Goal: Find contact information: Find contact information

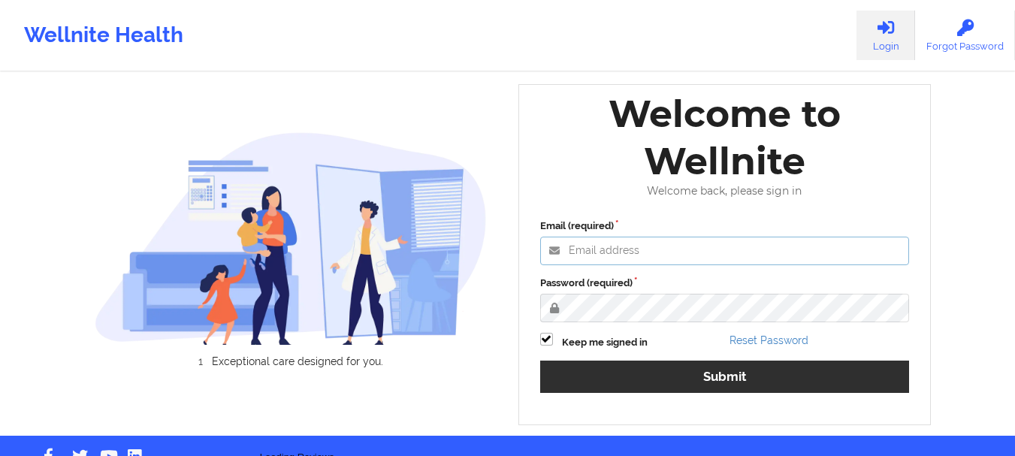
type input "[EMAIL_ADDRESS][DOMAIN_NAME]"
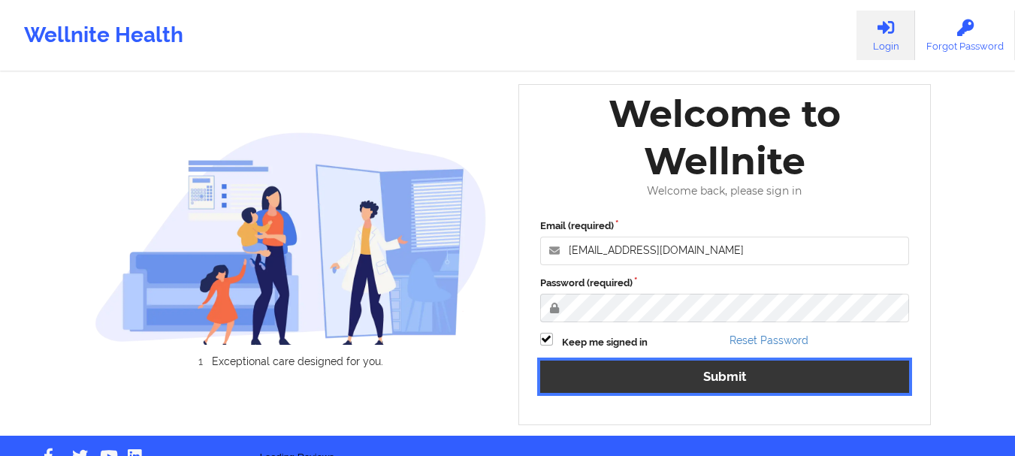
click at [598, 367] on button "Submit" at bounding box center [725, 377] width 370 height 32
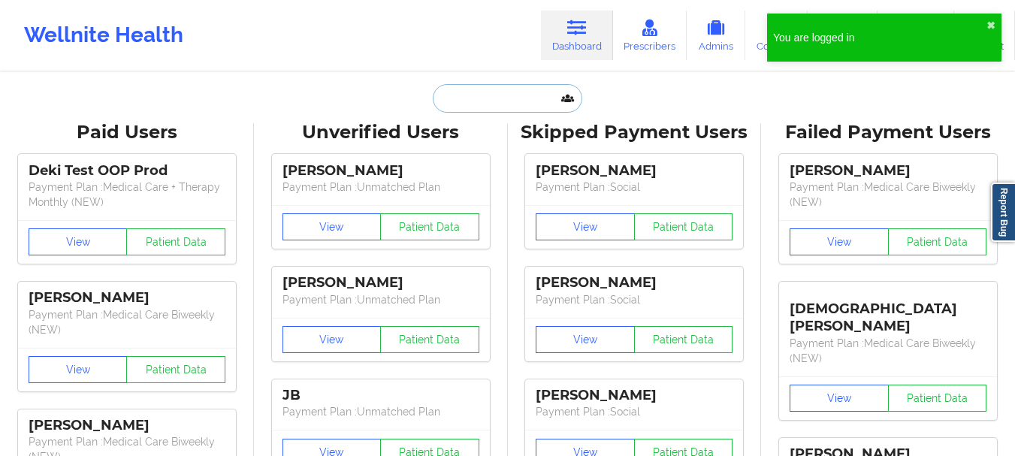
click at [490, 107] on input "text" at bounding box center [507, 98] width 149 height 29
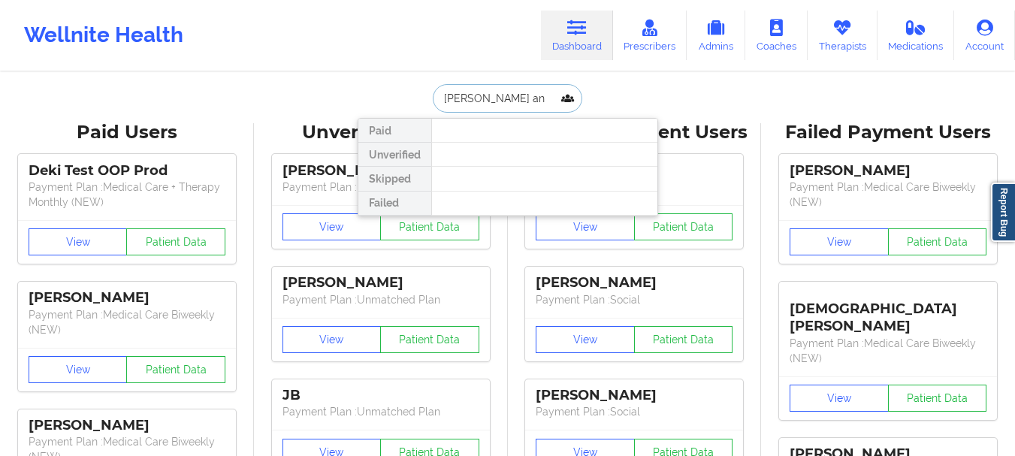
type input "[PERSON_NAME] and"
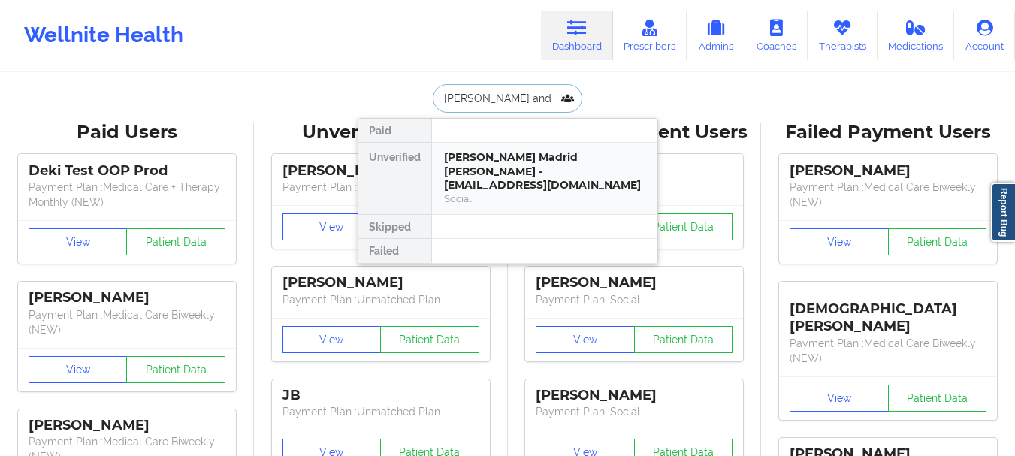
click at [491, 162] on div "[PERSON_NAME] Madrid [PERSON_NAME] - [EMAIL_ADDRESS][DOMAIN_NAME]" at bounding box center [544, 171] width 201 height 42
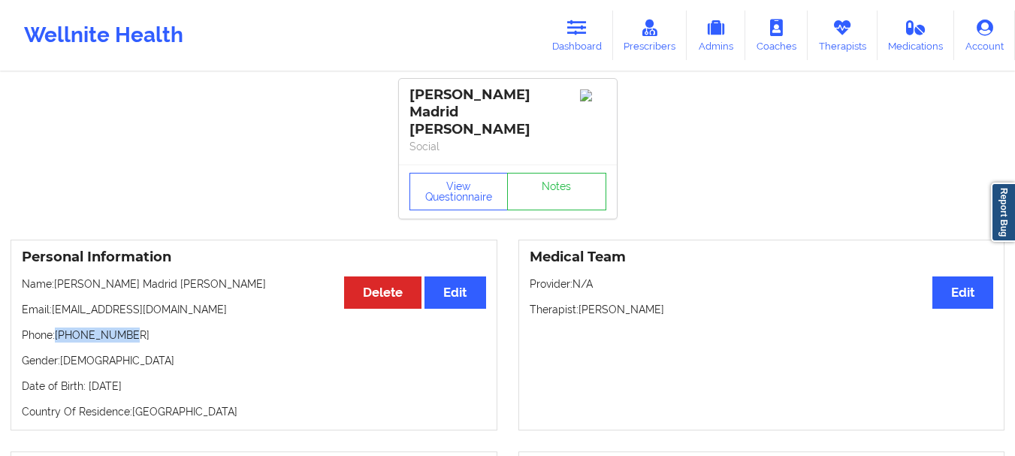
drag, startPoint x: 132, startPoint y: 316, endPoint x: 57, endPoint y: 316, distance: 75.2
click at [57, 328] on p "Phone: [PHONE_NUMBER]" at bounding box center [254, 335] width 465 height 15
drag, startPoint x: 195, startPoint y: 294, endPoint x: 52, endPoint y: 295, distance: 142.8
click at [52, 302] on p "Email: [EMAIL_ADDRESS][DOMAIN_NAME]" at bounding box center [254, 309] width 465 height 15
copy p "[EMAIL_ADDRESS][DOMAIN_NAME]"
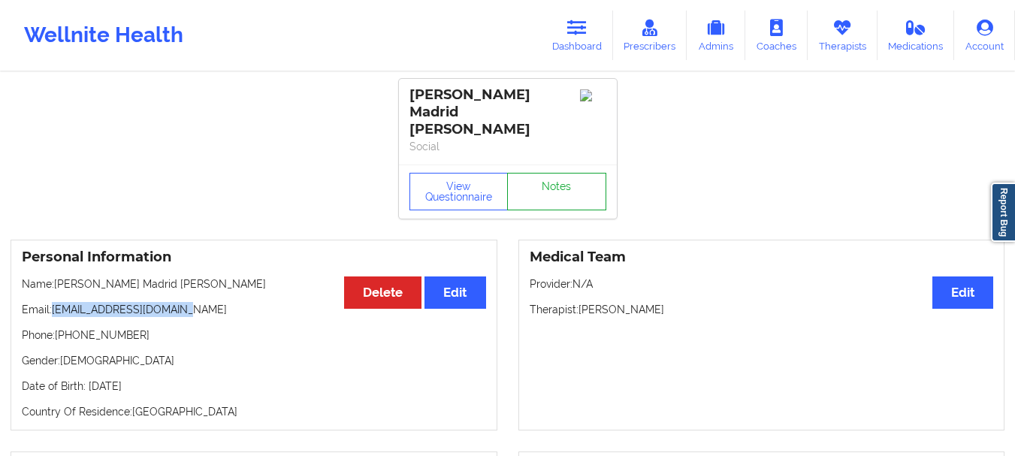
click at [564, 189] on link "Notes" at bounding box center [556, 192] width 99 height 38
drag, startPoint x: 194, startPoint y: 292, endPoint x: 53, endPoint y: 293, distance: 141.3
click at [53, 302] on p "Email: [EMAIL_ADDRESS][DOMAIN_NAME]" at bounding box center [254, 309] width 465 height 15
copy p "[EMAIL_ADDRESS][DOMAIN_NAME]"
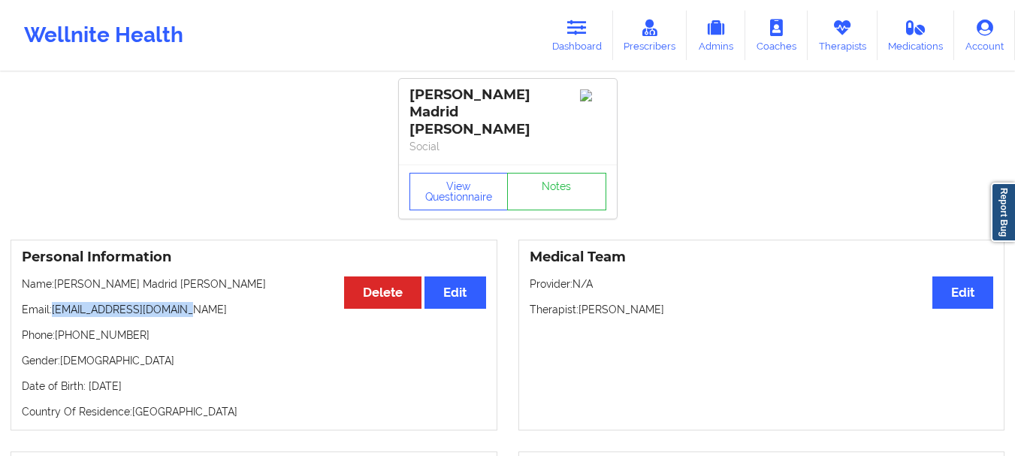
copy p "[EMAIL_ADDRESS][DOMAIN_NAME]"
